Goal: Task Accomplishment & Management: Manage account settings

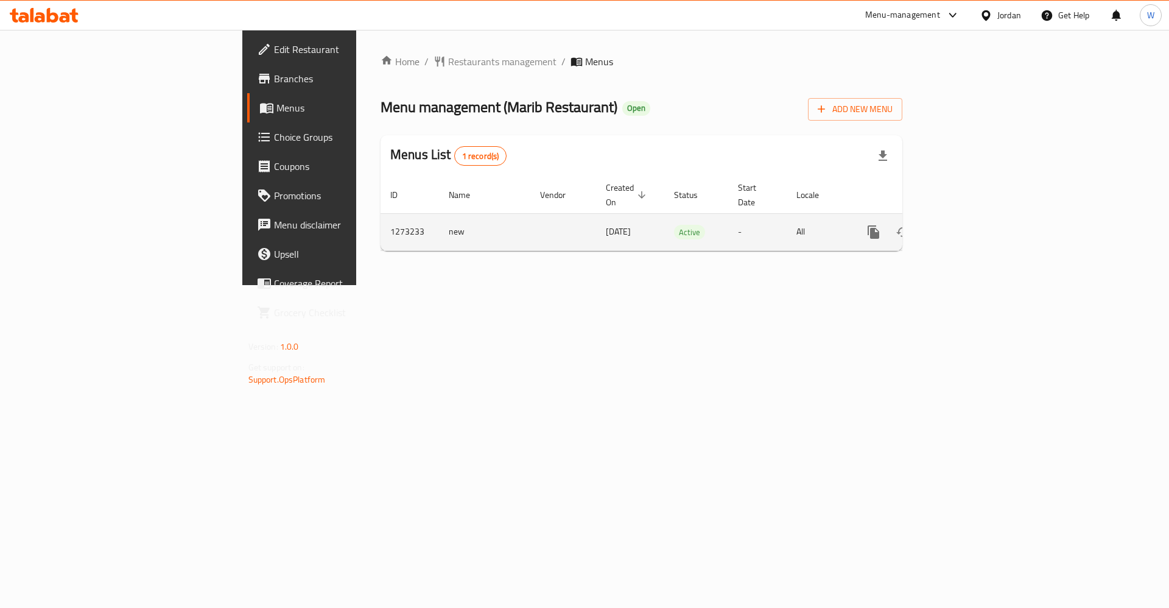
click at [976, 230] on div "enhanced table" at bounding box center [917, 231] width 117 height 29
click at [969, 225] on icon "enhanced table" at bounding box center [961, 232] width 15 height 15
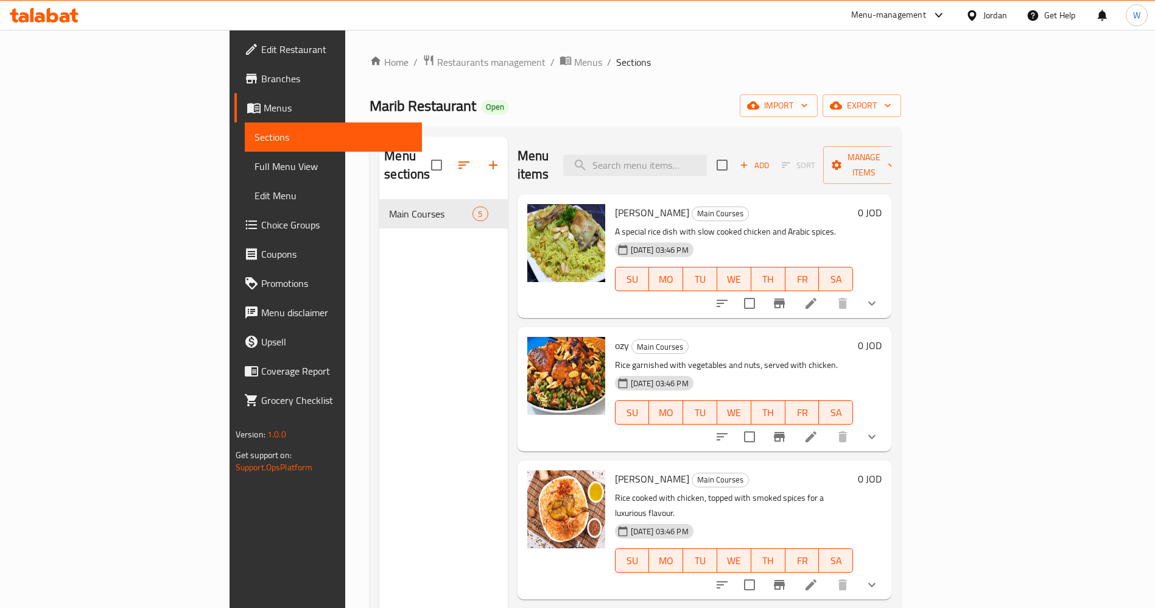
click at [879, 296] on icon "show more" at bounding box center [872, 303] width 15 height 15
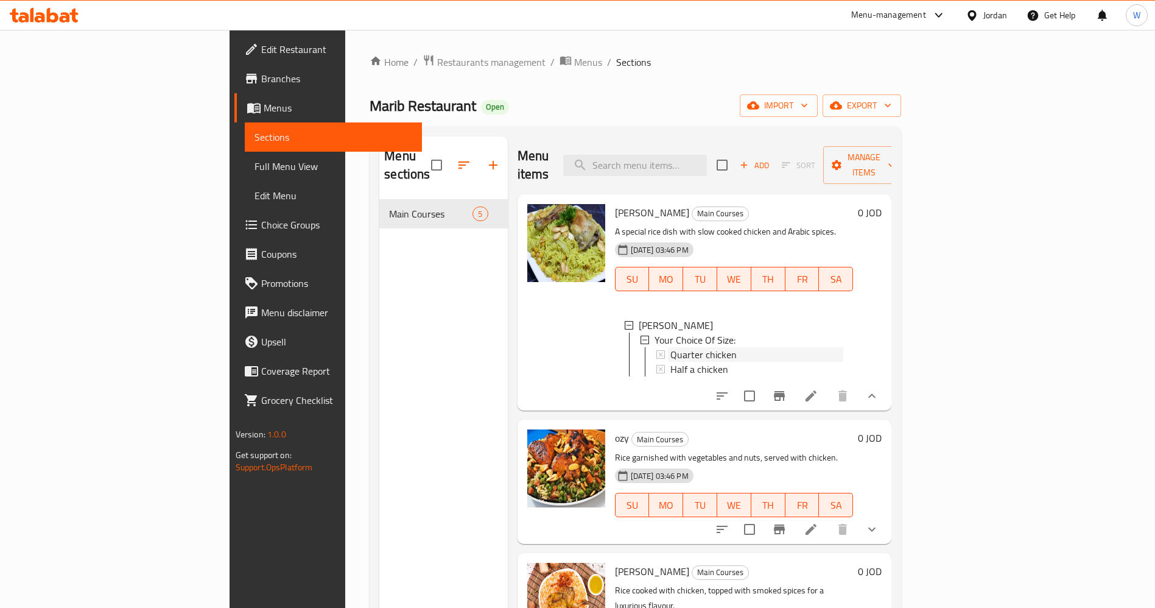
click at [671, 347] on span "Quarter chicken" at bounding box center [704, 354] width 66 height 15
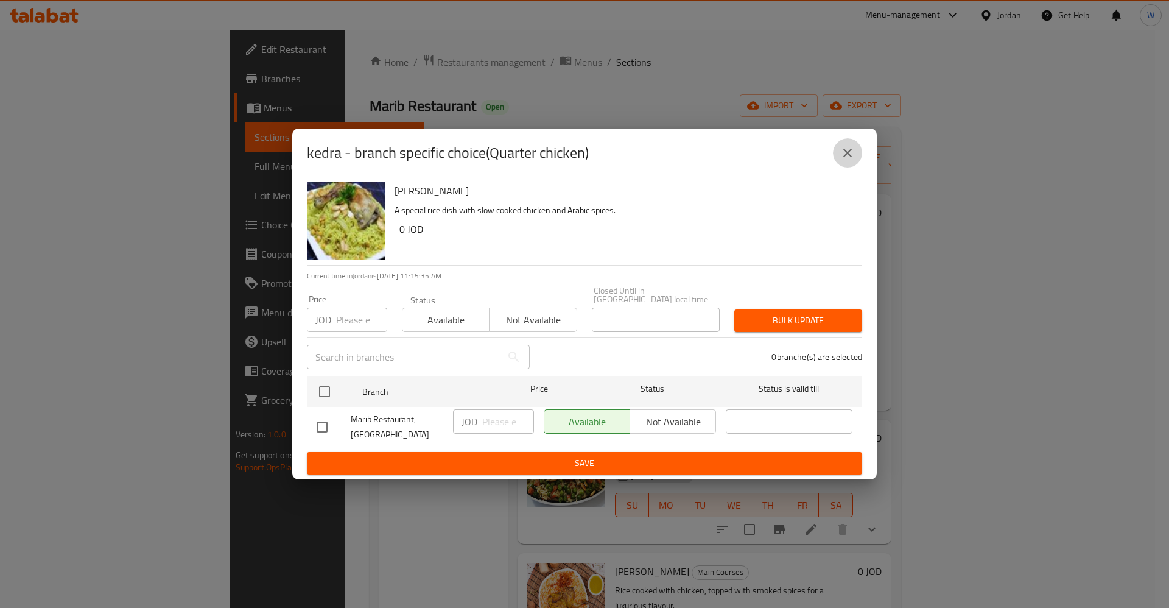
click at [848, 157] on icon "close" at bounding box center [848, 153] width 9 height 9
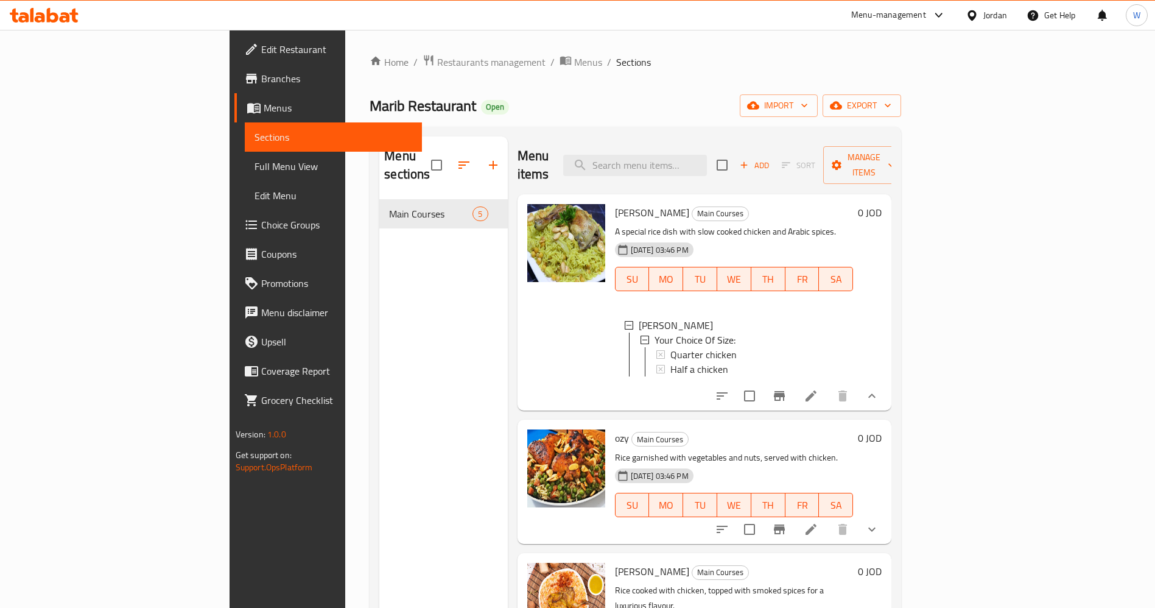
click at [819, 395] on icon at bounding box center [811, 396] width 15 height 15
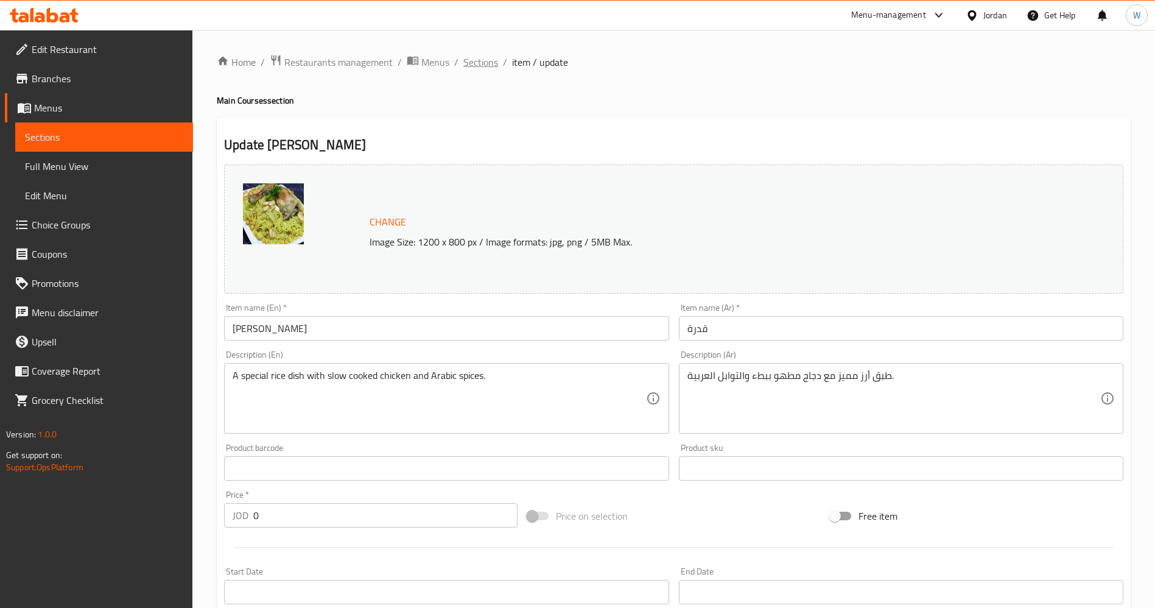
click at [471, 59] on span "Sections" at bounding box center [480, 62] width 35 height 15
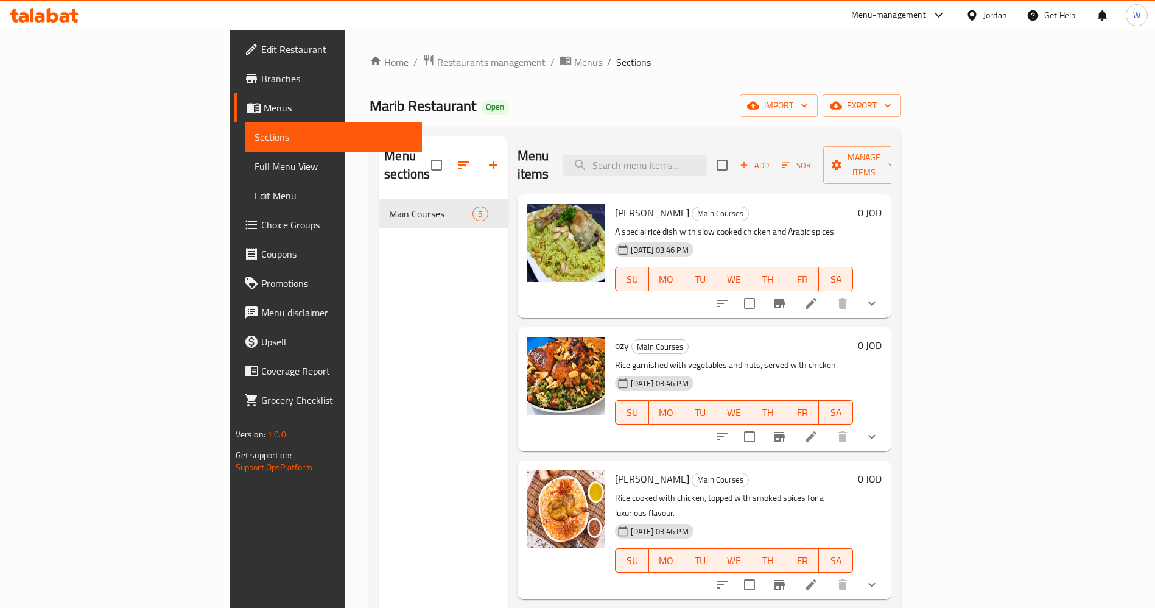
click at [261, 71] on span "Branches" at bounding box center [337, 78] width 152 height 15
